Goal: Task Accomplishment & Management: Use online tool/utility

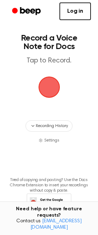
click at [48, 92] on span "button" at bounding box center [48, 87] width 23 height 23
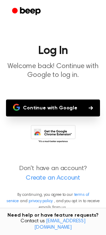
click at [60, 108] on button "Continue with Google" at bounding box center [53, 108] width 94 height 17
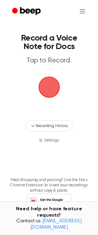
click at [55, 87] on span "button" at bounding box center [48, 87] width 23 height 23
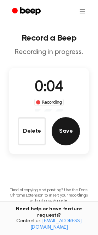
click at [69, 138] on button "Save" at bounding box center [66, 131] width 28 height 28
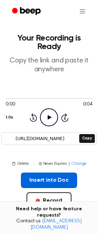
click at [51, 177] on button "Insert into Doc" at bounding box center [49, 181] width 56 height 16
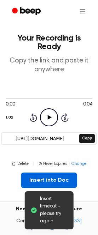
click at [50, 179] on button "Insert into Doc" at bounding box center [49, 181] width 56 height 16
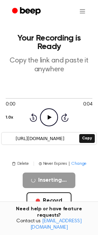
click at [53, 210] on div "Inserting... Record" at bounding box center [49, 202] width 87 height 59
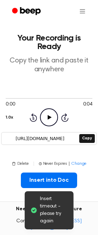
click at [93, 197] on main "Insert timeout - please try again Your Recording is Ready Copy the link and pas…" at bounding box center [49, 175] width 98 height 350
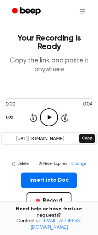
drag, startPoint x: 14, startPoint y: 138, endPoint x: 78, endPoint y: 132, distance: 64.6
click at [78, 132] on div "https://beep.audio/ffHScDz Copy" at bounding box center [48, 138] width 95 height 13
click at [86, 138] on button "Copy" at bounding box center [86, 138] width 15 height 9
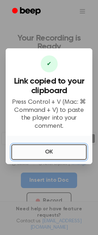
click at [53, 149] on button "OK" at bounding box center [48, 153] width 75 height 16
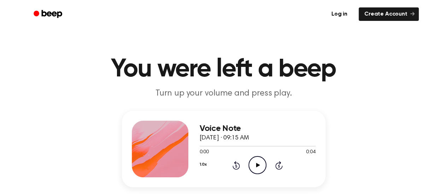
click at [261, 165] on icon "Play Audio" at bounding box center [257, 165] width 18 height 18
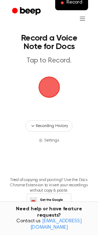
click at [51, 85] on span "button" at bounding box center [49, 87] width 20 height 20
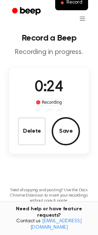
drag, startPoint x: 82, startPoint y: 138, endPoint x: 76, endPoint y: 143, distance: 7.9
click at [82, 141] on div "0:24 Recording Delete Save" at bounding box center [48, 111] width 79 height 69
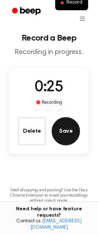
click at [69, 137] on button "Save" at bounding box center [66, 131] width 28 height 28
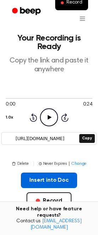
click at [43, 178] on button "Insert into Doc" at bounding box center [49, 181] width 56 height 16
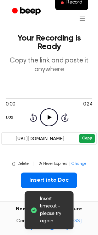
click at [86, 137] on button "Copy" at bounding box center [86, 138] width 15 height 9
click at [95, 168] on main "Link copied. Paste it anywhere. Insert timeout - please try again Your Recordin…" at bounding box center [49, 175] width 98 height 350
drag, startPoint x: 94, startPoint y: 176, endPoint x: 89, endPoint y: 192, distance: 16.7
click at [95, 177] on main "Link copied. Paste it anywhere. Insert timeout - please try again Your Recordin…" at bounding box center [49, 175] width 98 height 350
click at [89, 190] on div "Insert into Doc Record" at bounding box center [49, 202] width 87 height 59
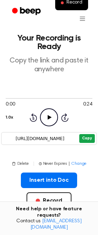
click at [84, 137] on button "Copy" at bounding box center [86, 138] width 15 height 9
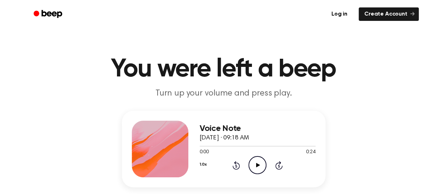
click at [252, 164] on icon "Play Audio" at bounding box center [257, 165] width 18 height 18
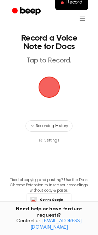
click at [53, 88] on span "button" at bounding box center [49, 87] width 20 height 20
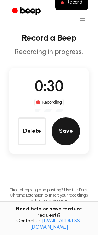
click at [60, 125] on button "Save" at bounding box center [66, 131] width 28 height 28
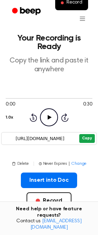
click at [89, 139] on button "Copy" at bounding box center [86, 138] width 15 height 9
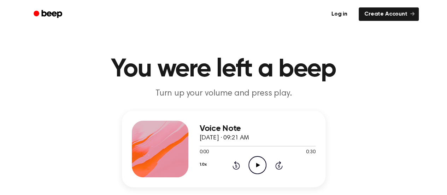
click at [259, 166] on icon "Play Audio" at bounding box center [257, 165] width 18 height 18
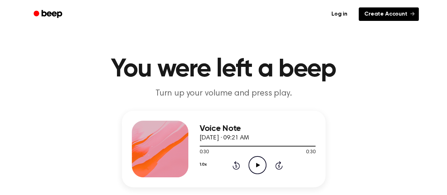
click at [390, 12] on link "Create Account" at bounding box center [389, 13] width 60 height 13
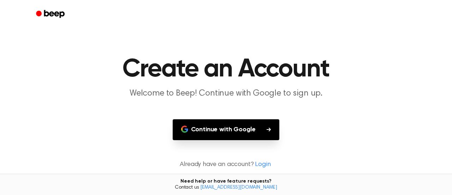
click at [223, 135] on button "Continue with Google" at bounding box center [226, 129] width 107 height 21
